Goal: Transaction & Acquisition: Purchase product/service

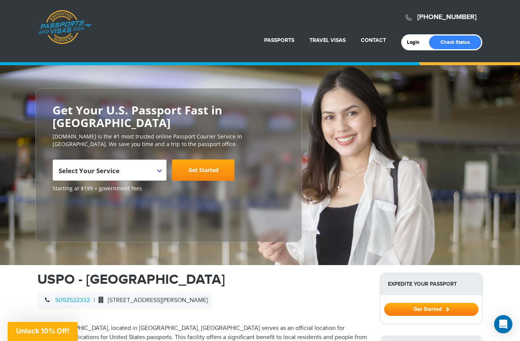
click at [160, 74] on div "**********" at bounding box center [260, 165] width 520 height 200
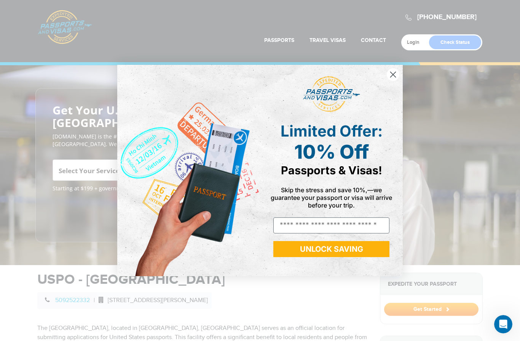
click at [395, 72] on icon "Close dialog" at bounding box center [393, 74] width 5 height 5
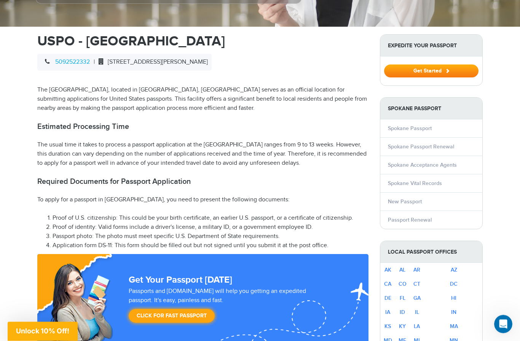
scroll to position [239, 0]
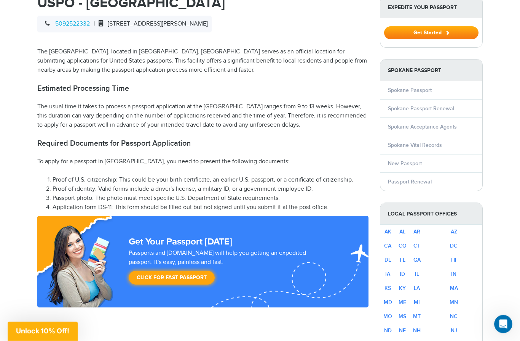
scroll to position [277, 0]
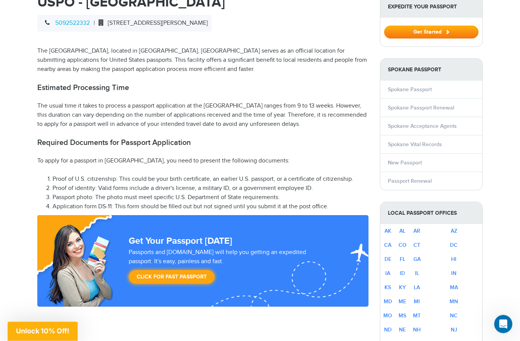
click at [427, 154] on li "New Passport" at bounding box center [432, 163] width 102 height 18
click at [420, 159] on link "New Passport" at bounding box center [405, 162] width 34 height 6
click at [419, 159] on link "New Passport" at bounding box center [405, 162] width 34 height 6
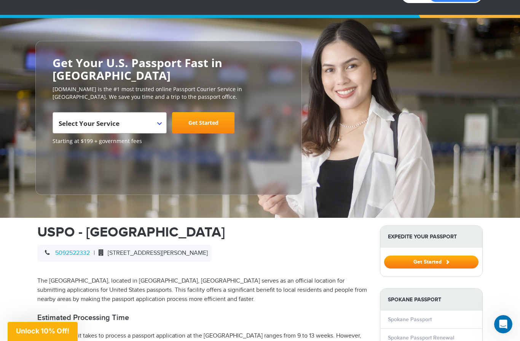
scroll to position [0, 0]
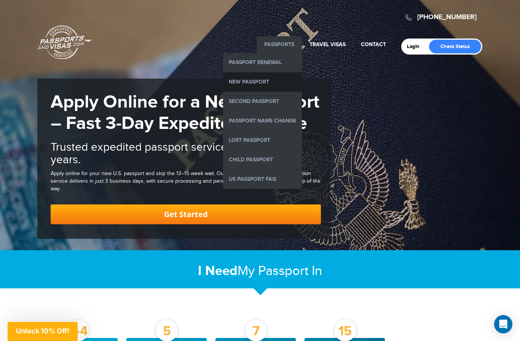
click at [266, 76] on link "New Passport" at bounding box center [262, 81] width 79 height 19
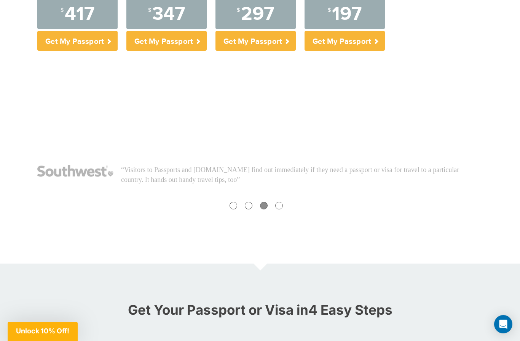
scroll to position [390, 0]
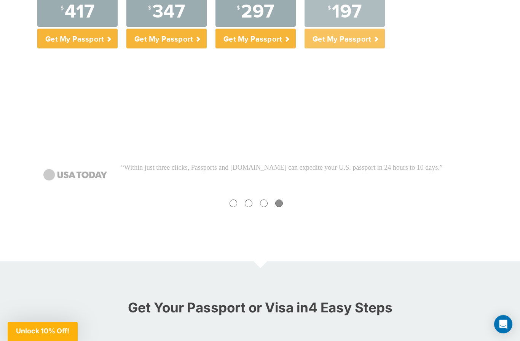
click at [377, 36] on p "Get My Passport" at bounding box center [345, 39] width 80 height 20
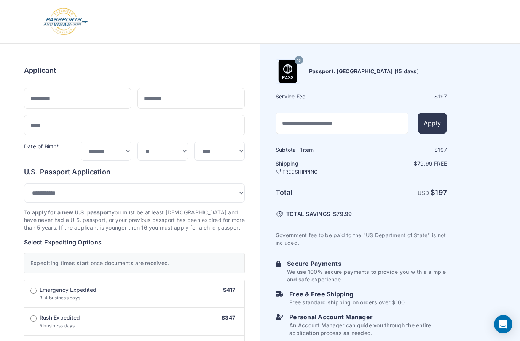
select select "***"
